Goal: Information Seeking & Learning: Find specific fact

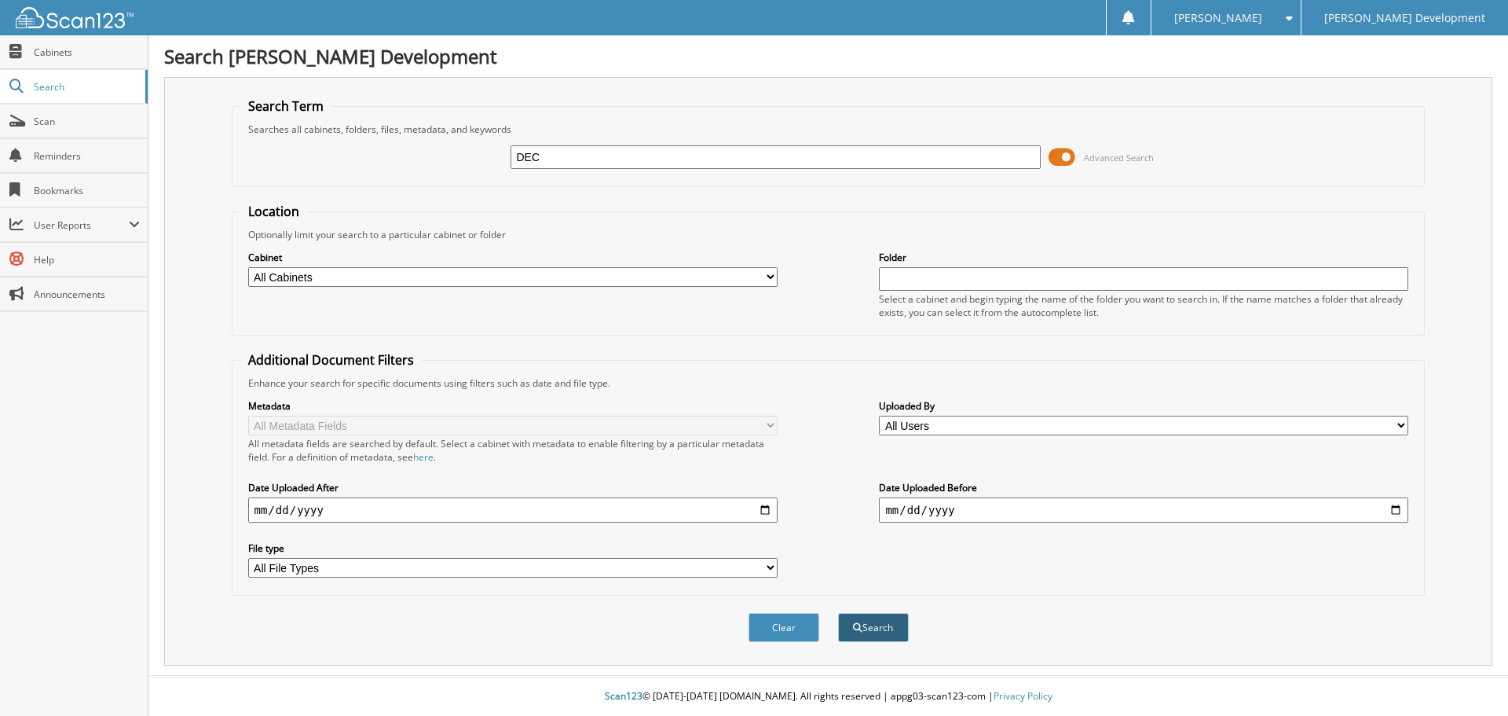
type input "DEC"
click at [893, 632] on button "Search" at bounding box center [873, 627] width 71 height 29
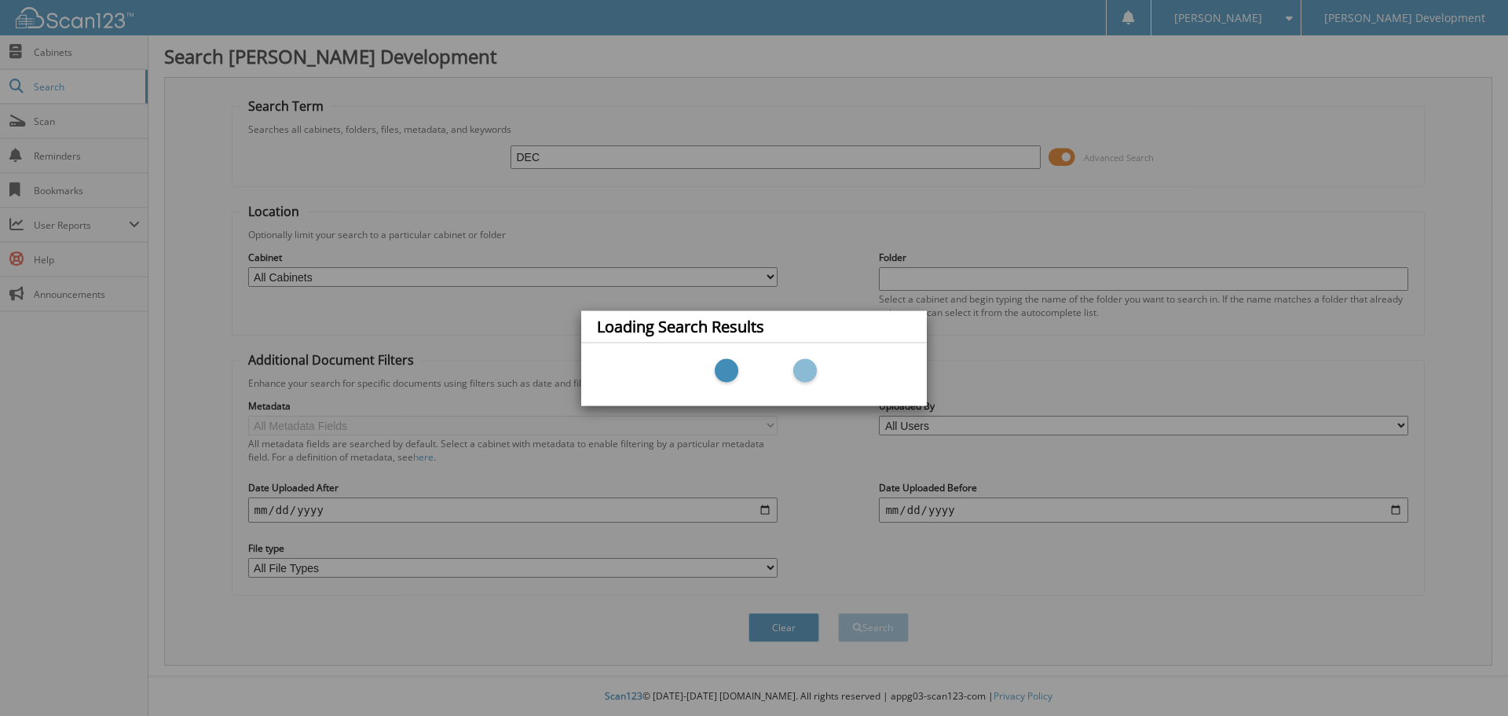
click at [45, 50] on div "Loading Search Results" at bounding box center [754, 358] width 1508 height 716
click at [779, 635] on div "Loading Search Results" at bounding box center [754, 358] width 1508 height 716
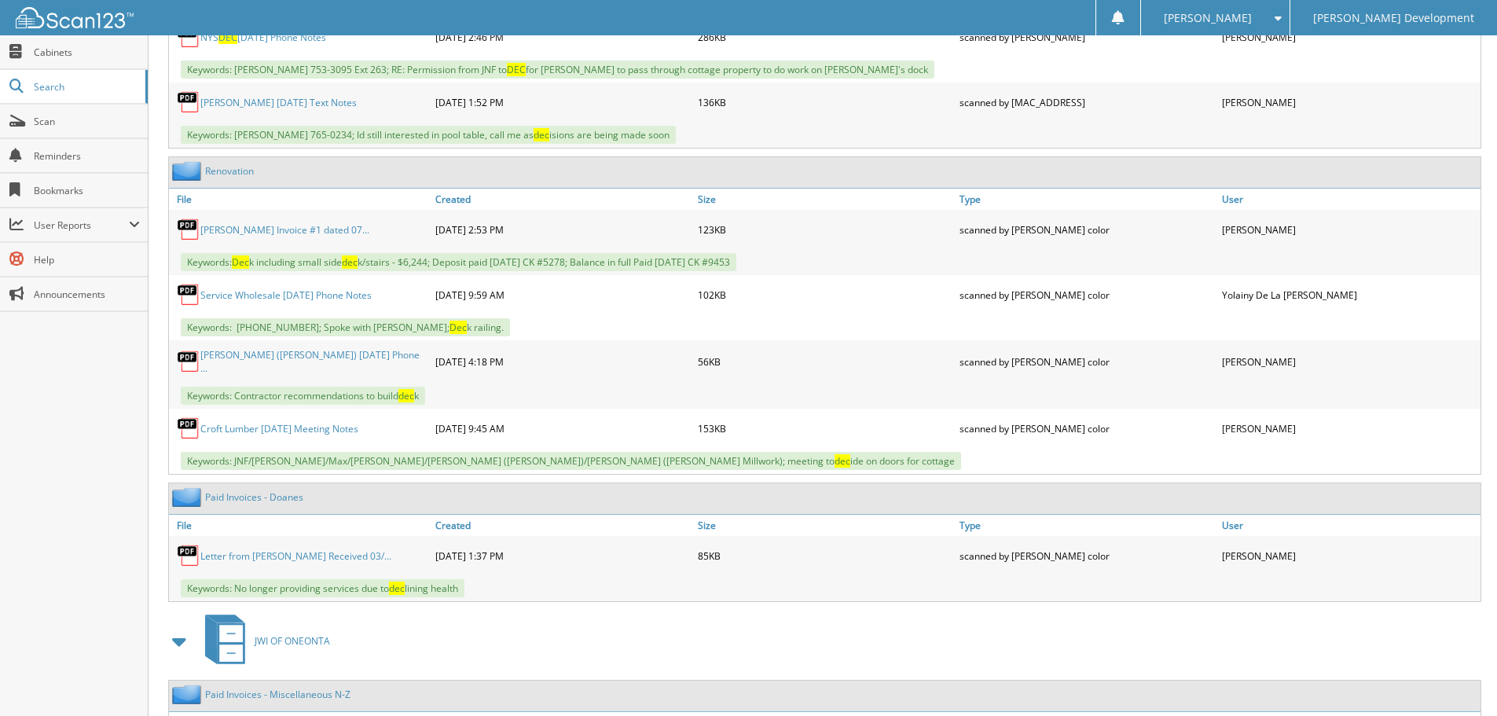
scroll to position [1493, 0]
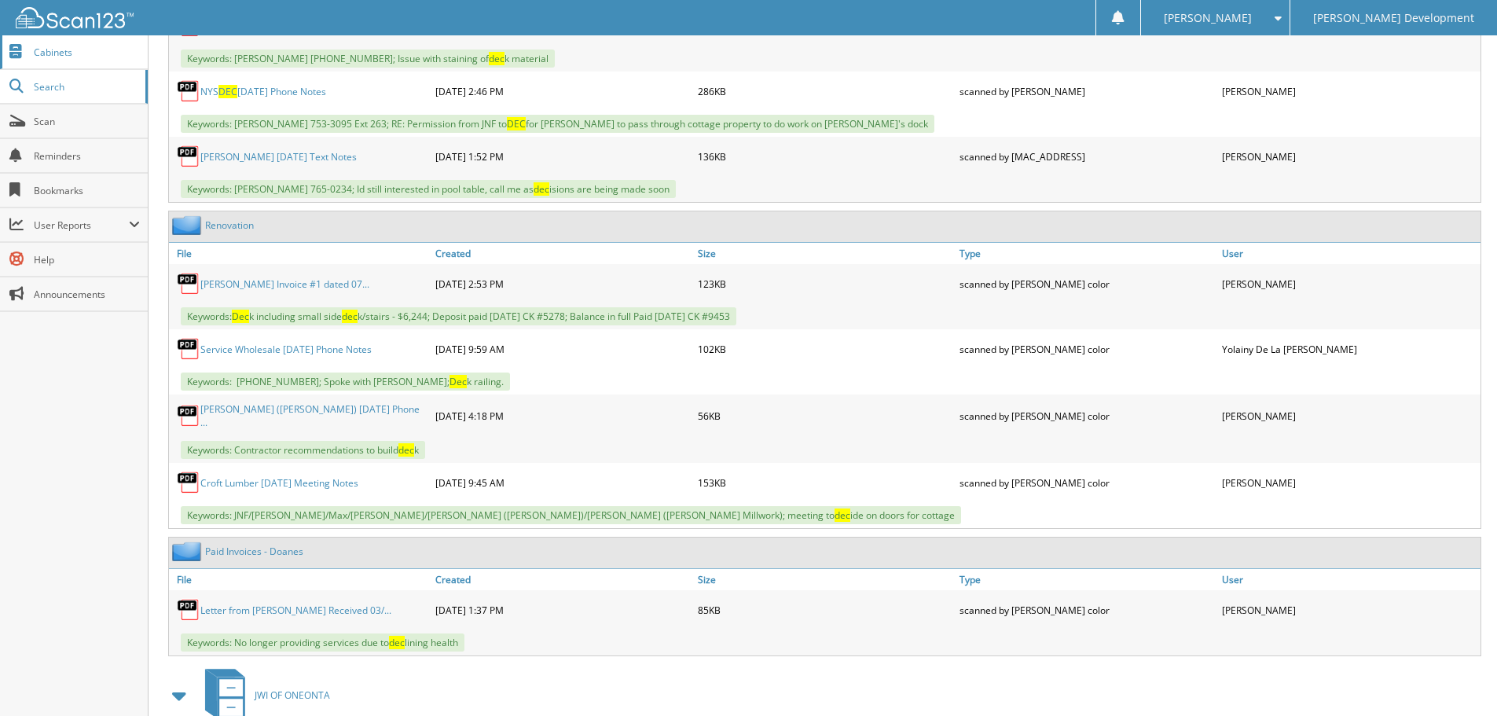
click at [69, 49] on span "Cabinets" at bounding box center [87, 52] width 106 height 13
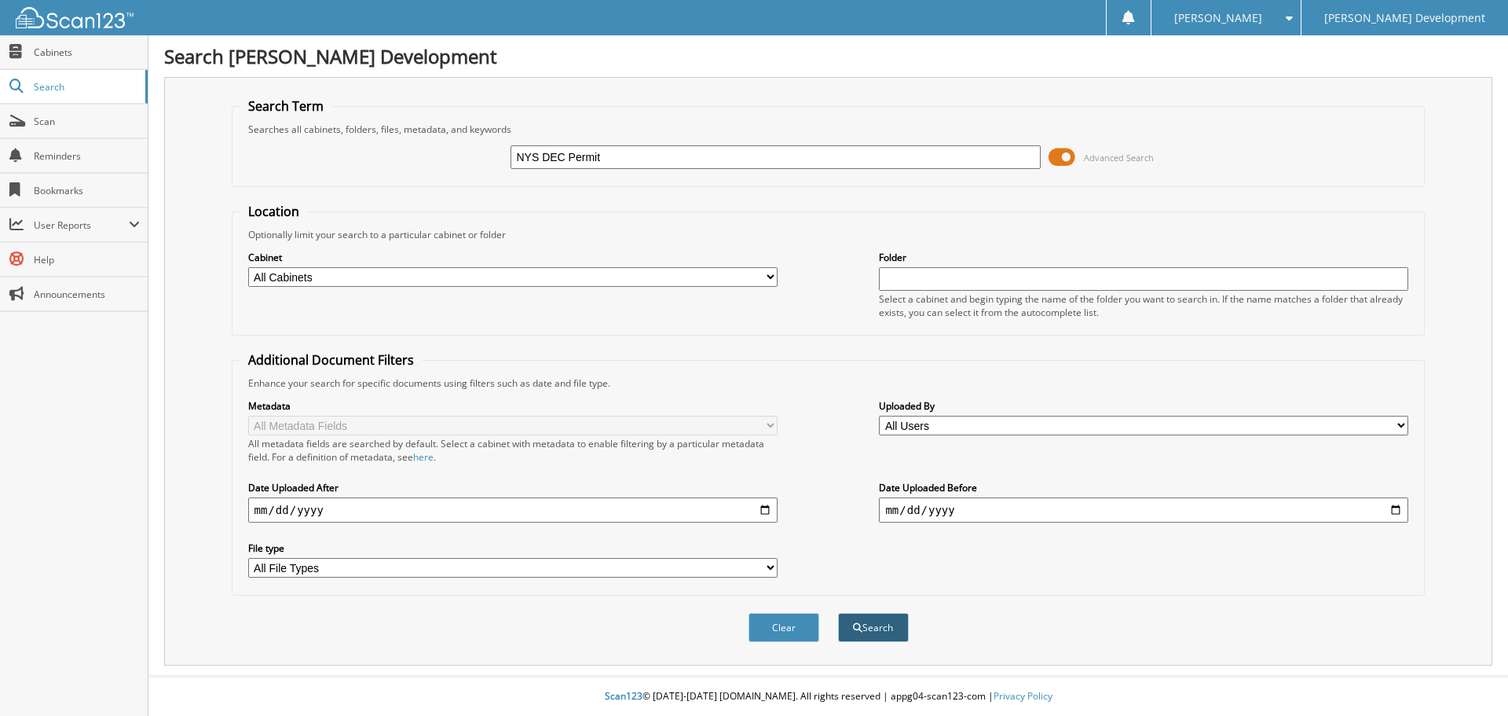
type input "NYS DEC Permit"
click at [896, 639] on button "Search" at bounding box center [873, 627] width 71 height 29
